Goal: Navigation & Orientation: Go to known website

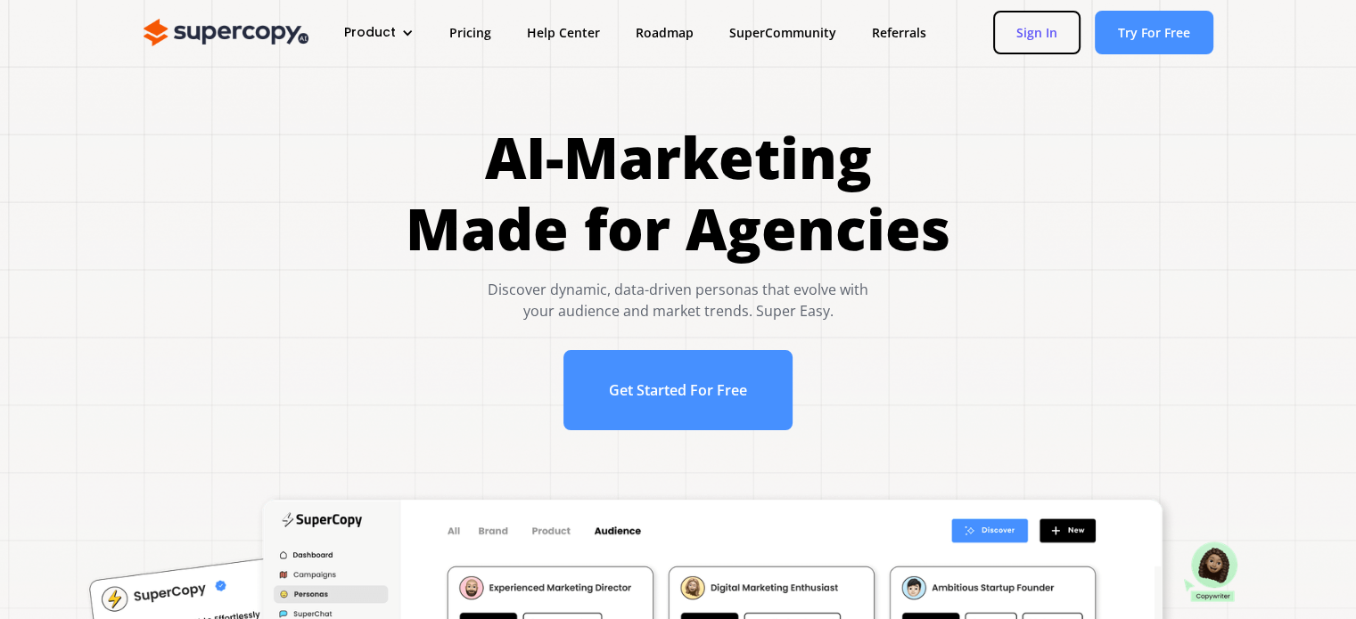
click at [1032, 30] on link "Sign In" at bounding box center [1036, 33] width 87 height 44
